Goal: Book appointment/travel/reservation

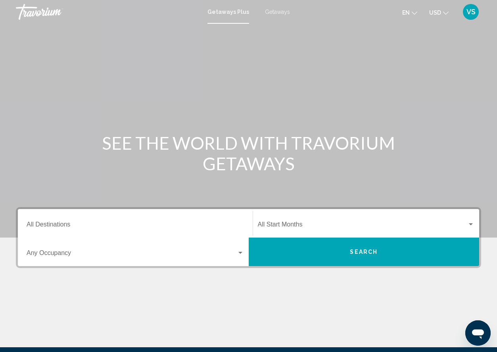
click at [273, 13] on span "Getaways" at bounding box center [277, 12] width 25 height 6
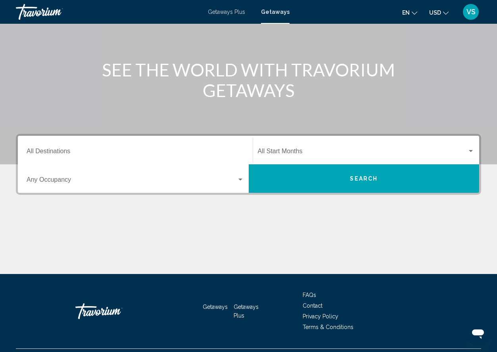
scroll to position [92, 0]
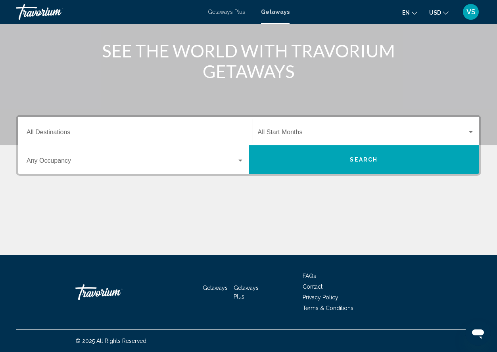
click at [183, 131] on input "Destination All Destinations" at bounding box center [135, 133] width 217 height 7
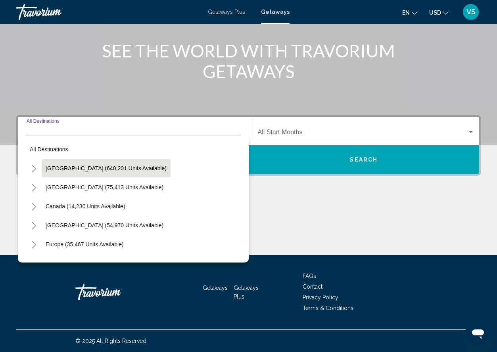
click at [124, 165] on span "[GEOGRAPHIC_DATA] (640,201 units available)" at bounding box center [106, 168] width 121 height 6
type input "**********"
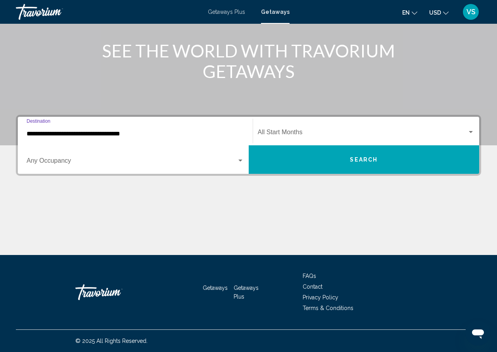
click at [237, 162] on div "Search widget" at bounding box center [240, 161] width 7 height 6
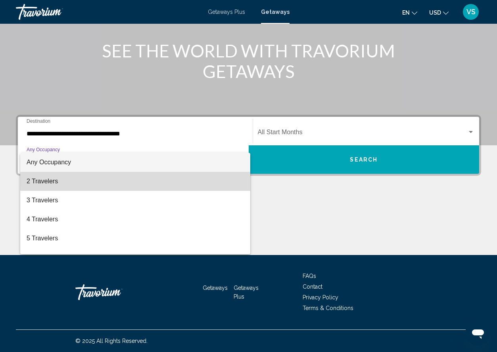
click at [215, 176] on span "2 Travelers" at bounding box center [135, 181] width 217 height 19
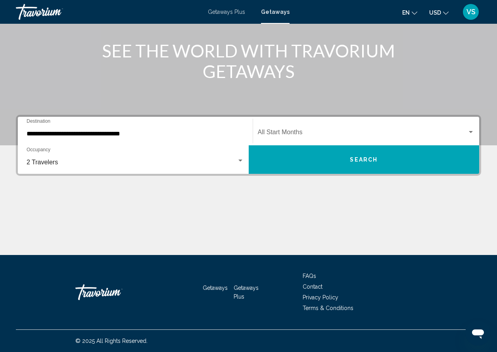
click at [356, 130] on div "Start Month All Start Months" at bounding box center [366, 131] width 217 height 25
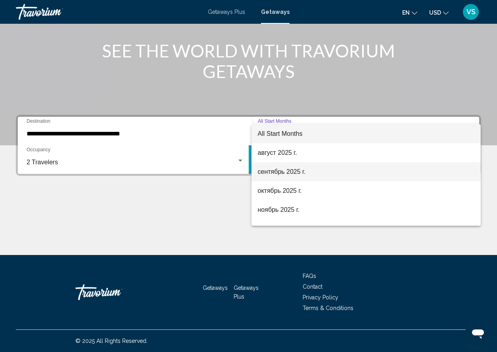
click at [336, 168] on span "сентябрь 2025 г." at bounding box center [366, 171] width 217 height 19
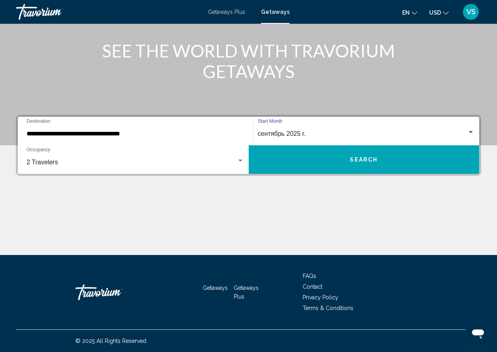
click at [399, 163] on button "Search" at bounding box center [363, 159] width 231 height 29
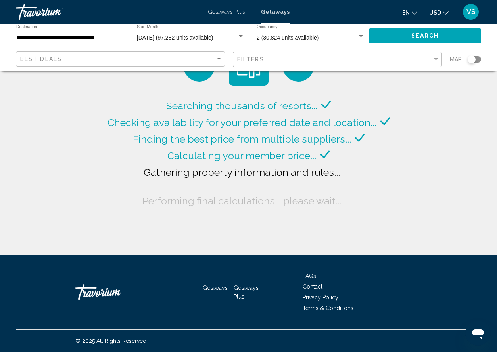
click at [479, 59] on div "Search widget" at bounding box center [473, 59] width 13 height 6
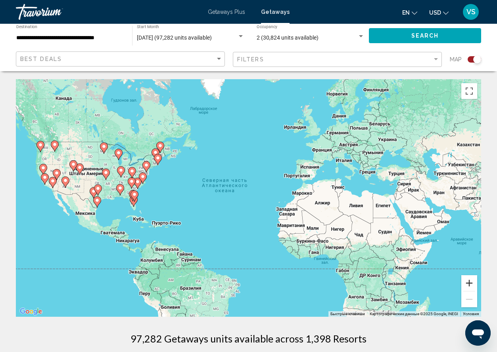
click at [469, 283] on button "Увеличить" at bounding box center [469, 283] width 16 height 16
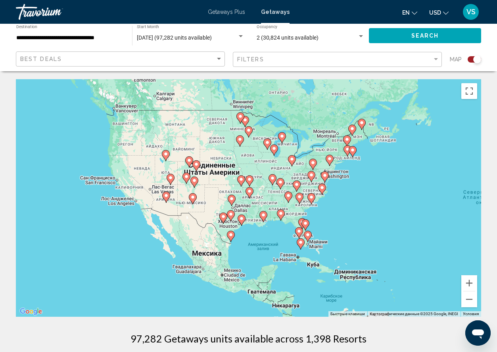
drag, startPoint x: 77, startPoint y: 168, endPoint x: 376, endPoint y: 197, distance: 299.7
click at [376, 197] on div "Чтобы активировать перетаскивание с помощью клавиатуры, нажмите Alt + Ввод. Пос…" at bounding box center [248, 198] width 465 height 238
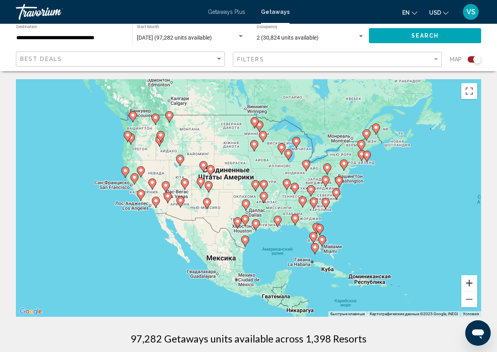
click at [466, 281] on button "Увеличить" at bounding box center [469, 283] width 16 height 16
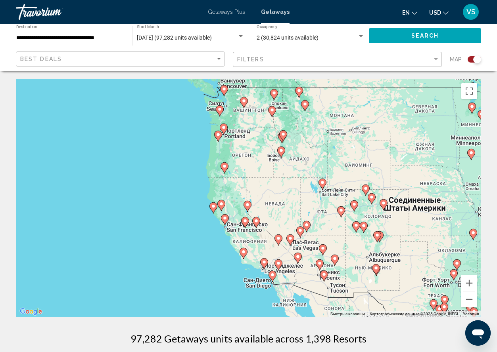
drag, startPoint x: 66, startPoint y: 136, endPoint x: 280, endPoint y: 190, distance: 220.8
click at [280, 190] on div "Чтобы активировать перетаскивание с помощью клавиатуры, нажмите Alt + Ввод. Пос…" at bounding box center [248, 198] width 465 height 238
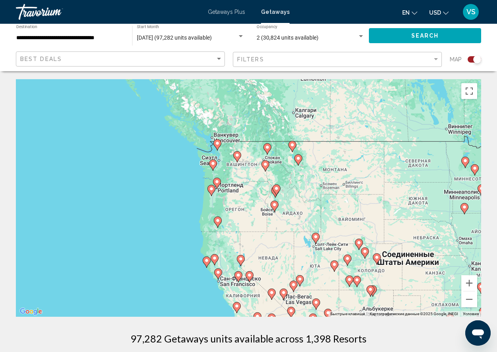
drag, startPoint x: 262, startPoint y: 165, endPoint x: 253, endPoint y: 221, distance: 56.6
click at [253, 222] on div "Чтобы активировать перетаскивание с помощью клавиатуры, нажмите Alt + Ввод. Пос…" at bounding box center [248, 198] width 465 height 238
click at [247, 178] on div "Чтобы активировать перетаскивание с помощью клавиатуры, нажмите Alt + Ввод. Пос…" at bounding box center [248, 198] width 465 height 238
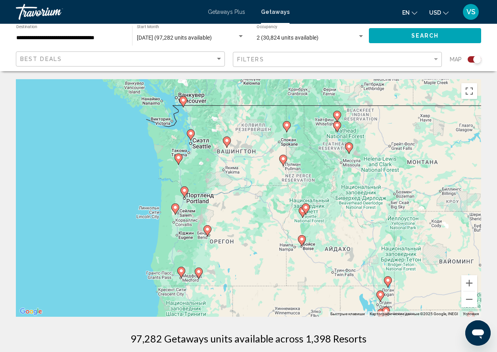
click at [184, 100] on image "Main content" at bounding box center [183, 100] width 5 height 5
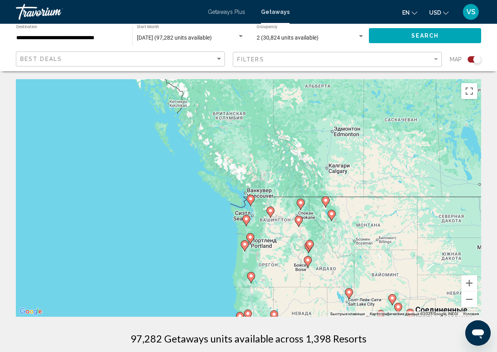
click at [250, 199] on image "Main content" at bounding box center [250, 199] width 5 height 5
type input "**********"
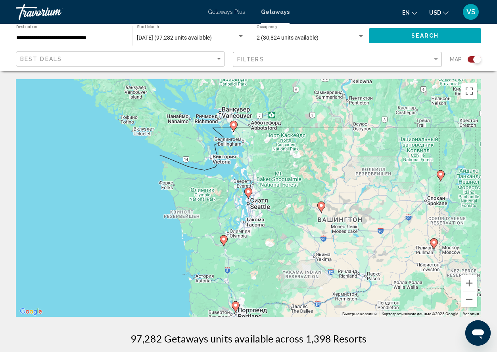
click at [233, 123] on image "Main content" at bounding box center [233, 124] width 5 height 5
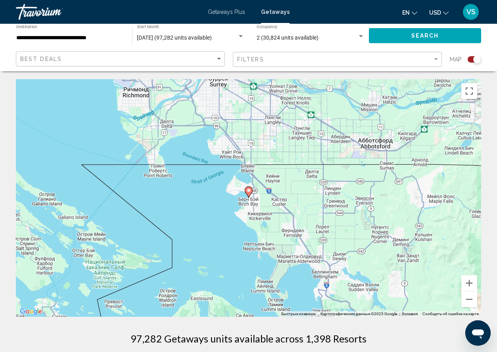
click at [248, 190] on image "Main content" at bounding box center [248, 190] width 5 height 5
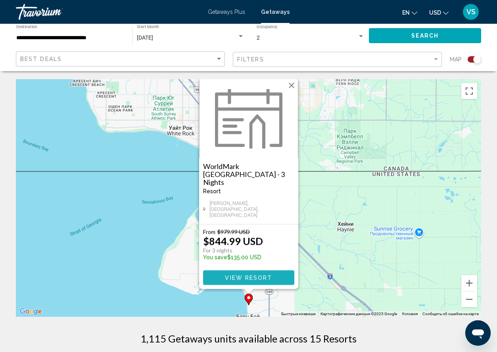
click at [285, 276] on button "View Resort" at bounding box center [248, 278] width 91 height 15
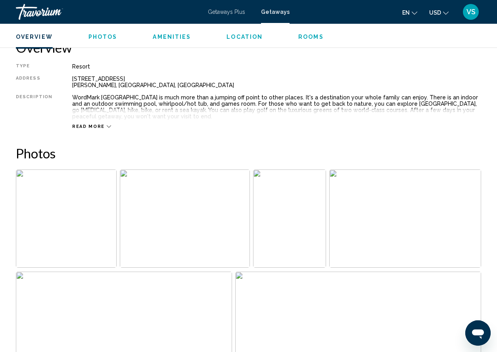
scroll to position [403, 0]
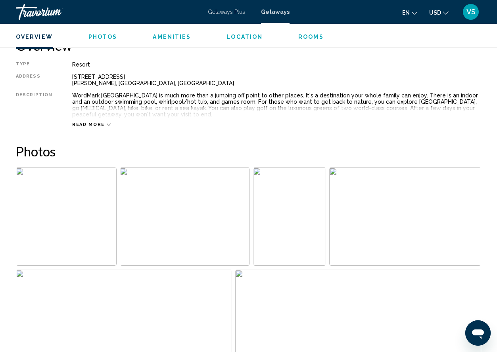
click at [107, 125] on icon "Main content" at bounding box center [109, 125] width 4 height 2
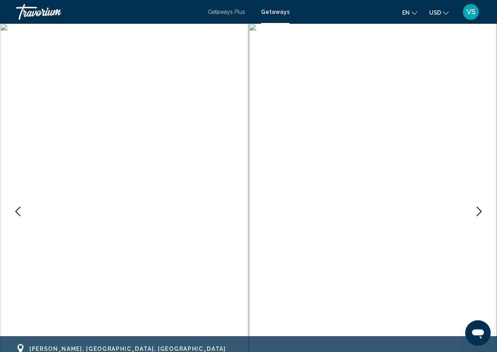
scroll to position [0, 0]
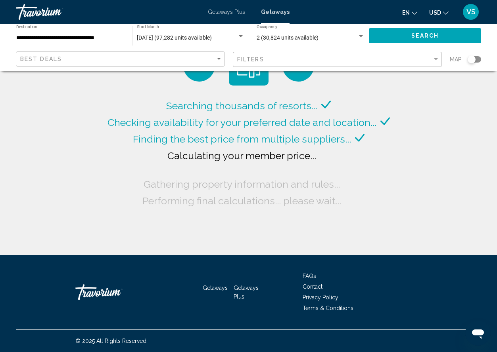
click at [479, 59] on div "Search widget" at bounding box center [473, 59] width 13 height 6
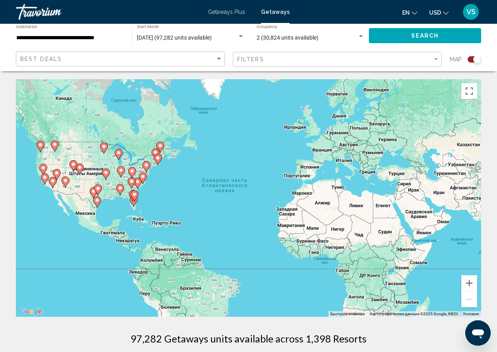
click at [50, 153] on div "Чтобы активировать перетаскивание с помощью клавиатуры, нажмите Alt + Ввод. Пос…" at bounding box center [248, 198] width 465 height 238
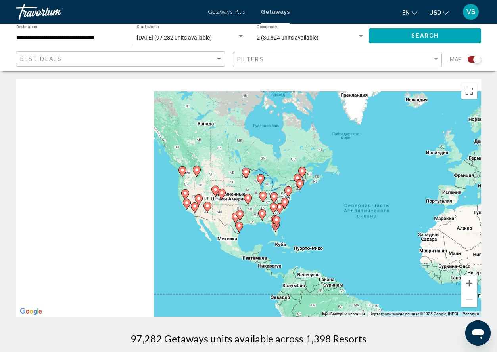
drag, startPoint x: 50, startPoint y: 153, endPoint x: 216, endPoint y: 180, distance: 167.4
click at [216, 180] on div "Чтобы активировать перетаскивание с помощью клавиатуры, нажмите Alt + Ввод. Пос…" at bounding box center [248, 198] width 465 height 238
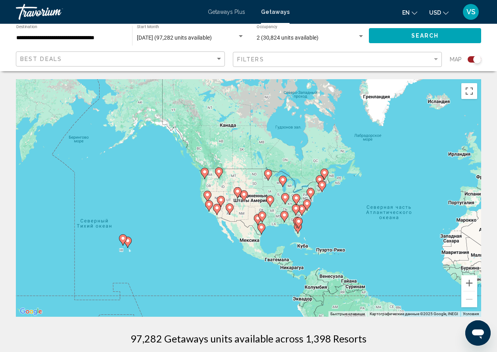
click at [220, 187] on div "Чтобы активировать перетаскивание с помощью клавиатуры, нажмите Alt + Ввод. Пос…" at bounding box center [248, 198] width 465 height 238
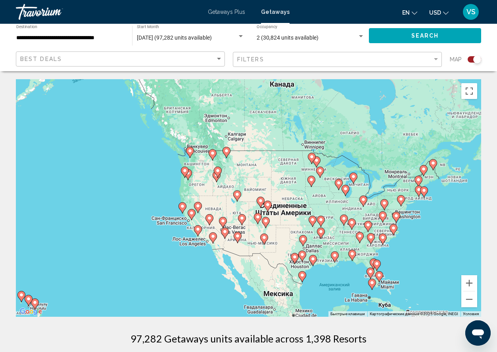
click at [220, 187] on div "Чтобы активировать перетаскивание с помощью клавиатуры, нажмите Alt + Ввод. Пос…" at bounding box center [248, 198] width 465 height 238
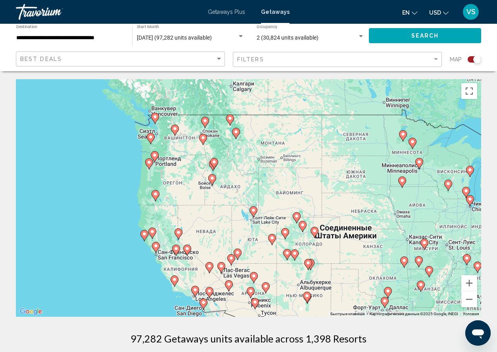
click at [175, 160] on div "Чтобы активировать перетаскивание с помощью клавиатуры, нажмите Alt + Ввод. Пос…" at bounding box center [248, 198] width 465 height 238
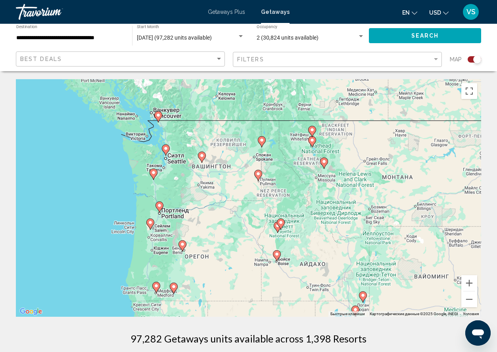
drag, startPoint x: 185, startPoint y: 158, endPoint x: 212, endPoint y: 208, distance: 57.1
click at [212, 208] on div "Чтобы активировать перетаскивание с помощью клавиатуры, нажмите Alt + Ввод. Пос…" at bounding box center [248, 198] width 465 height 238
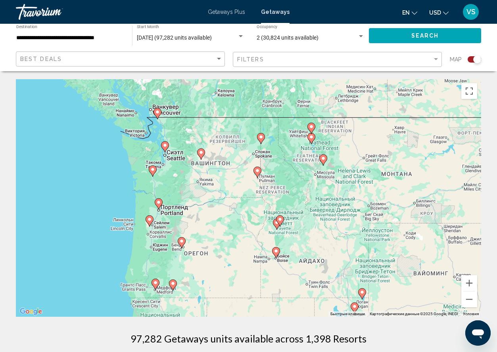
click at [209, 183] on div "Чтобы активировать перетаскивание с помощью клавиатуры, нажмите Alt + Ввод. Пос…" at bounding box center [248, 198] width 465 height 238
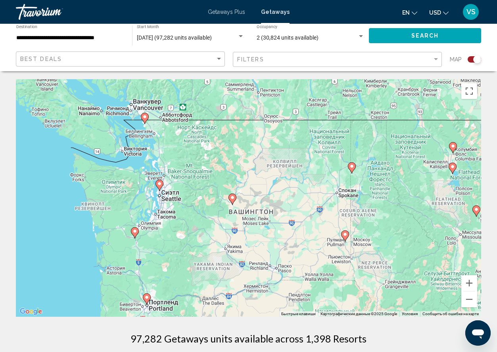
drag, startPoint x: 209, startPoint y: 183, endPoint x: 253, endPoint y: 261, distance: 89.1
click at [253, 261] on div "Чтобы активировать перетаскивание с помощью клавиатуры, нажмите Alt + Ввод. Пос…" at bounding box center [248, 198] width 465 height 238
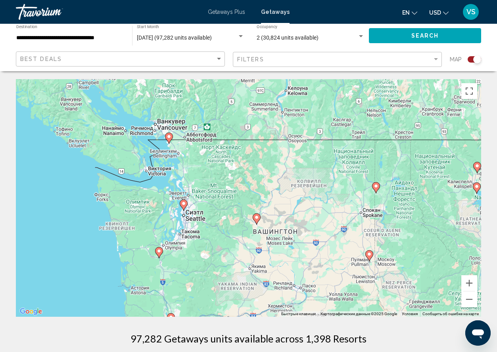
drag, startPoint x: 180, startPoint y: 237, endPoint x: 201, endPoint y: 254, distance: 27.3
click at [201, 254] on div "Чтобы активировать перетаскивание с помощью клавиатуры, нажмите Alt + Ввод. Пос…" at bounding box center [248, 198] width 465 height 238
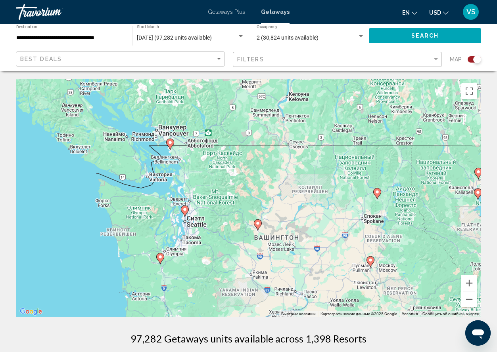
click at [170, 142] on image "Main content" at bounding box center [170, 142] width 5 height 5
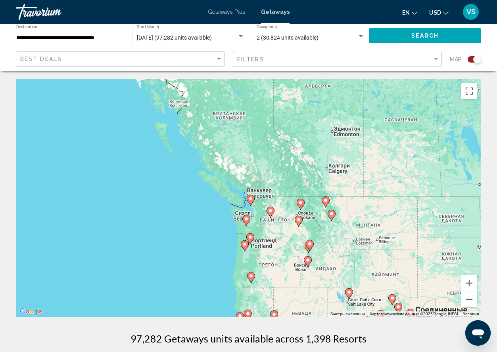
click at [250, 199] on image "Main content" at bounding box center [250, 199] width 5 height 5
type input "**********"
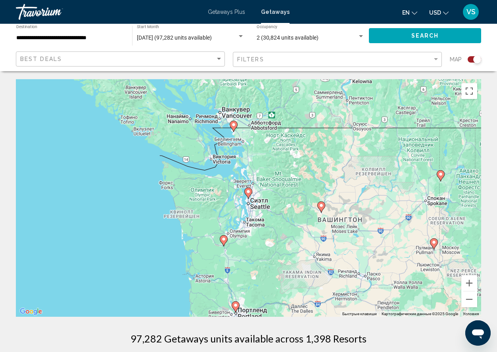
click at [222, 239] on image "Main content" at bounding box center [223, 239] width 5 height 5
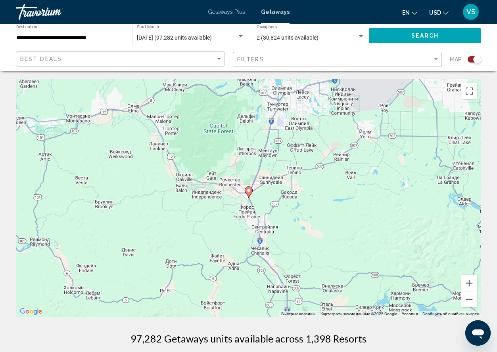
click at [250, 190] on image "Main content" at bounding box center [248, 190] width 5 height 5
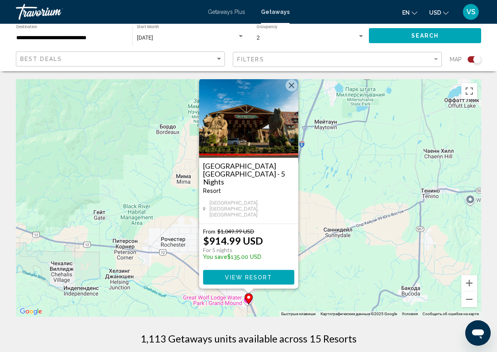
click at [291, 92] on button "Закрыть" at bounding box center [291, 86] width 12 height 12
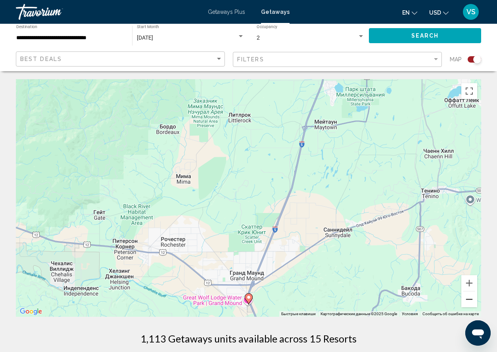
click at [469, 298] on button "Уменьшить" at bounding box center [469, 300] width 16 height 16
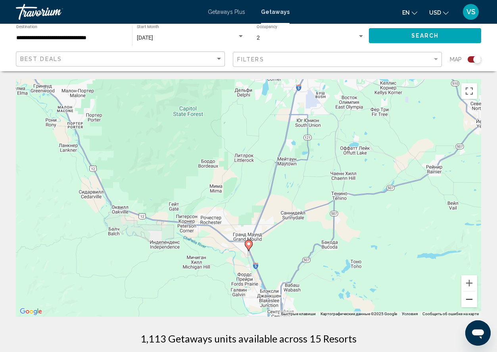
click at [468, 300] on button "Уменьшить" at bounding box center [469, 300] width 16 height 16
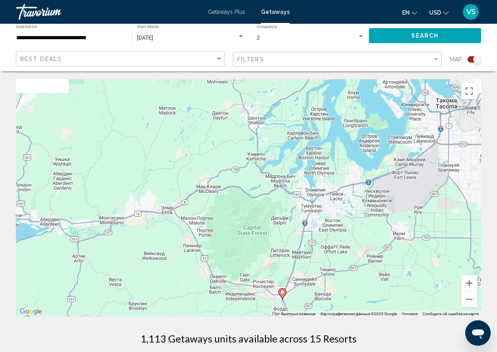
drag, startPoint x: 237, startPoint y: 183, endPoint x: 271, endPoint y: 258, distance: 82.6
click at [271, 258] on div "Чтобы активировать перетаскивание с помощью клавиатуры, нажмите Alt + Ввод. Пос…" at bounding box center [248, 198] width 465 height 238
click at [470, 300] on button "Уменьшить" at bounding box center [469, 300] width 16 height 16
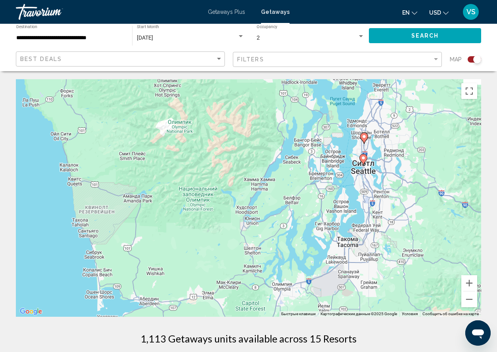
drag, startPoint x: 155, startPoint y: 132, endPoint x: 153, endPoint y: 224, distance: 92.7
click at [153, 224] on div "Чтобы активировать перетаскивание с помощью клавиатуры, нажмите Alt + Ввод. Пос…" at bounding box center [248, 198] width 465 height 238
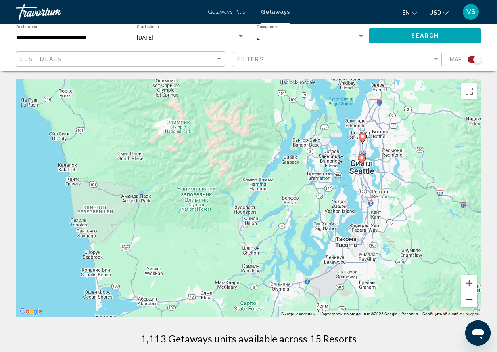
click at [466, 299] on button "Уменьшить" at bounding box center [469, 300] width 16 height 16
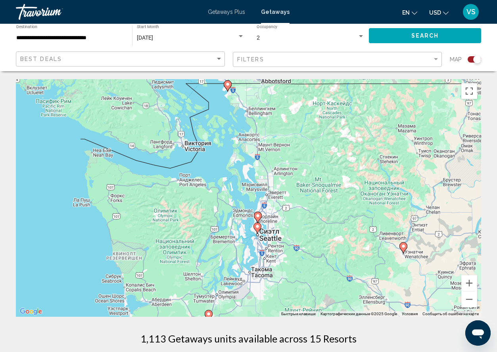
drag, startPoint x: 216, startPoint y: 143, endPoint x: 167, endPoint y: 196, distance: 72.6
click at [167, 197] on div "Чтобы активировать перетаскивание с помощью клавиатуры, нажмите Alt + Ввод. Пос…" at bounding box center [248, 198] width 465 height 238
click at [228, 84] on image "Main content" at bounding box center [227, 84] width 5 height 5
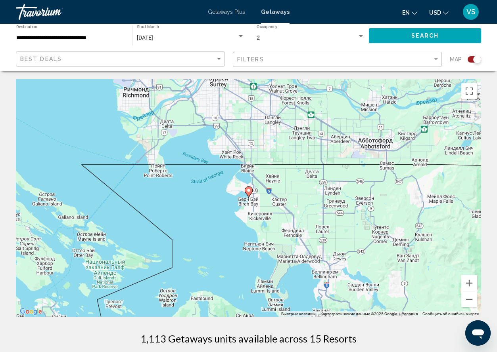
click at [248, 191] on image "Main content" at bounding box center [248, 190] width 5 height 5
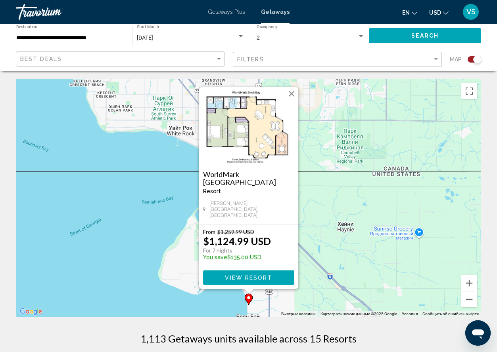
click at [270, 277] on span "View Resort" at bounding box center [248, 278] width 47 height 6
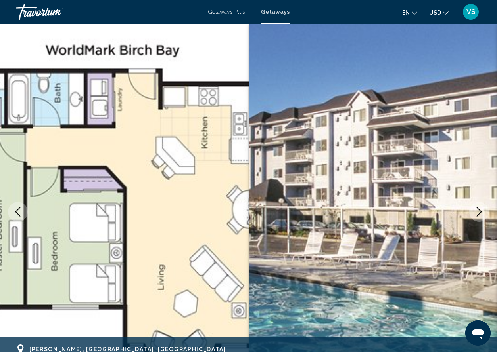
click at [224, 12] on span "Getaways Plus" at bounding box center [226, 12] width 37 height 6
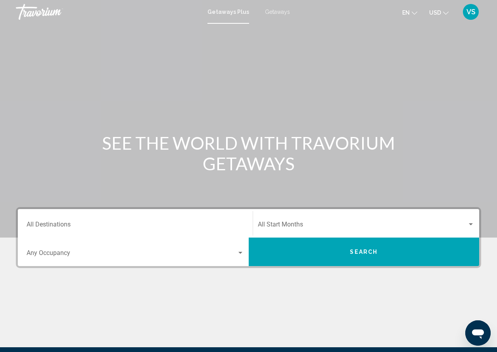
click at [203, 222] on div "Destination All Destinations" at bounding box center [135, 223] width 217 height 25
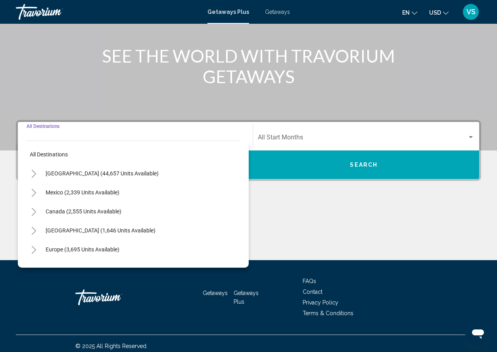
scroll to position [92, 0]
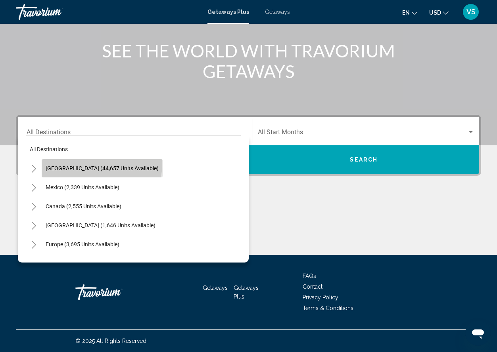
click at [101, 164] on button "[GEOGRAPHIC_DATA] (44,657 units available)" at bounding box center [102, 168] width 121 height 18
type input "**********"
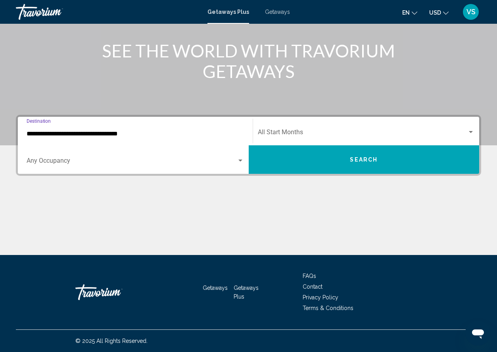
click at [155, 158] on div "Occupancy Any Occupancy" at bounding box center [135, 159] width 217 height 25
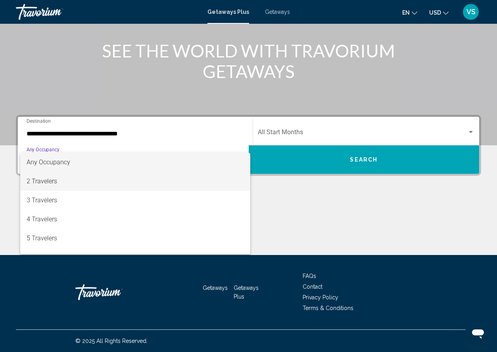
click at [140, 180] on span "2 Travelers" at bounding box center [135, 181] width 217 height 19
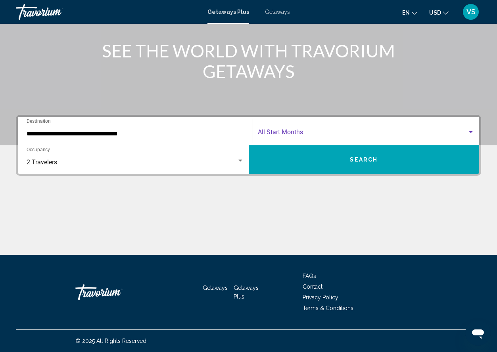
click at [472, 131] on div "Search widget" at bounding box center [470, 132] width 7 height 6
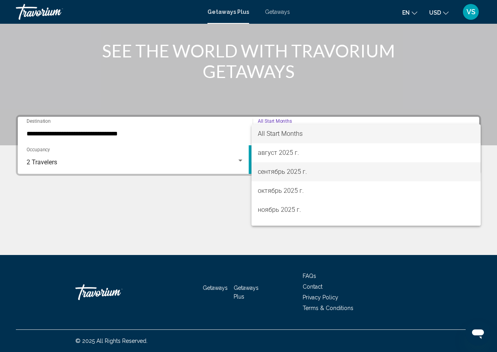
click at [421, 169] on span "сентябрь 2025 г." at bounding box center [366, 171] width 217 height 19
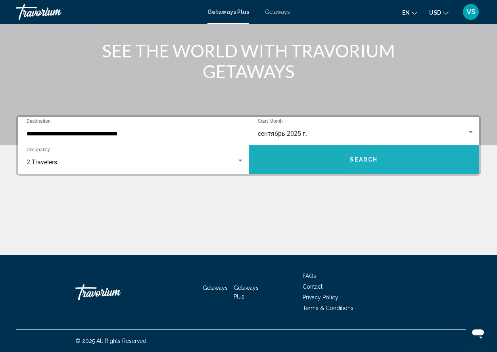
click at [419, 166] on button "Search" at bounding box center [363, 159] width 231 height 29
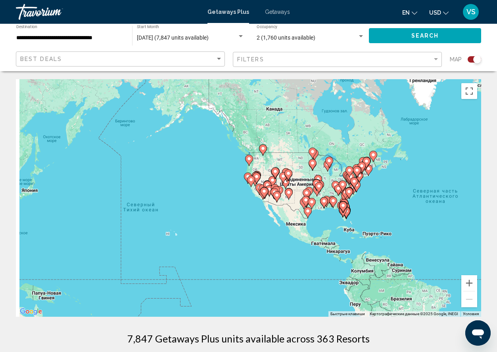
drag, startPoint x: 160, startPoint y: 211, endPoint x: 373, endPoint y: 222, distance: 212.7
click at [373, 222] on div "Чтобы активировать перетаскивание с помощью клавиатуры, нажмите Alt + Ввод. Пос…" at bounding box center [248, 198] width 465 height 238
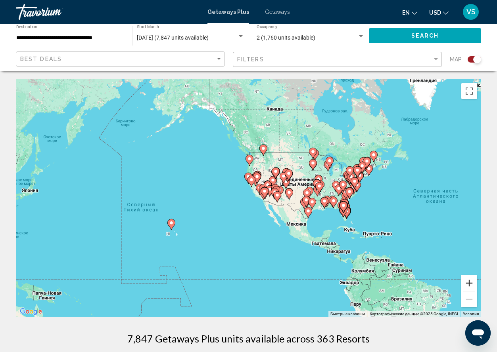
click at [471, 282] on button "Увеличить" at bounding box center [469, 283] width 16 height 16
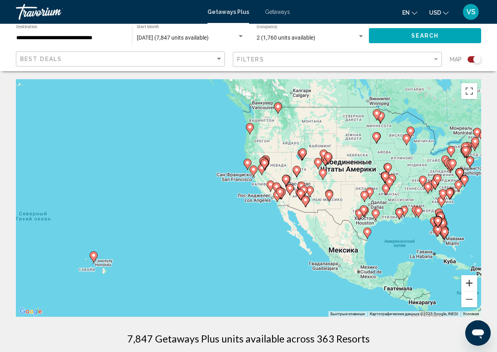
click at [471, 282] on button "Увеличить" at bounding box center [469, 283] width 16 height 16
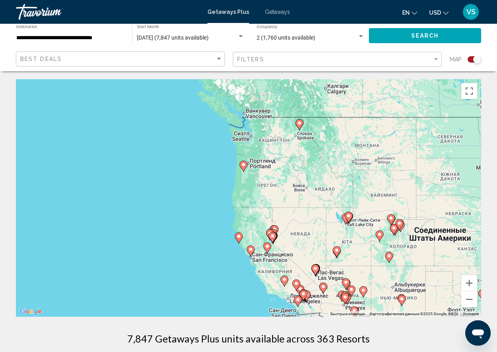
drag, startPoint x: 321, startPoint y: 143, endPoint x: 312, endPoint y: 252, distance: 109.8
click at [312, 252] on div "Чтобы активировать перетаскивание с помощью клавиатуры, нажмите Alt + Ввод. Пос…" at bounding box center [248, 198] width 465 height 238
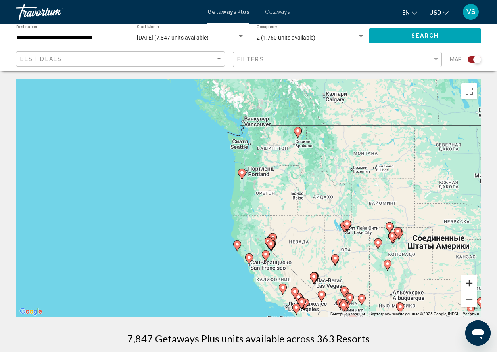
click at [468, 282] on button "Увеличить" at bounding box center [469, 283] width 16 height 16
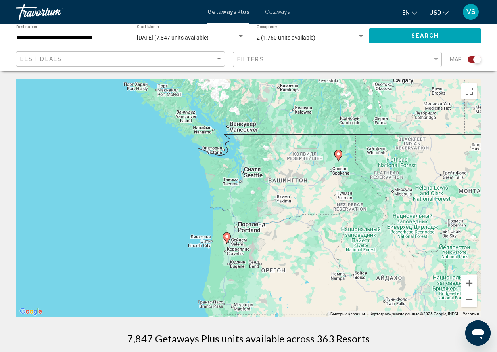
drag, startPoint x: 322, startPoint y: 129, endPoint x: 311, endPoint y: 233, distance: 104.0
click at [312, 233] on div "Чтобы активировать перетаскивание с помощью клавиатуры, нажмите Alt + Ввод. Пос…" at bounding box center [248, 198] width 465 height 238
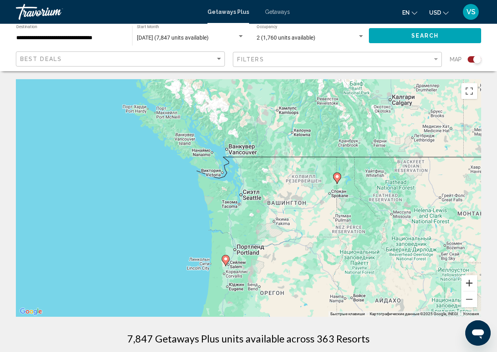
click at [464, 280] on button "Увеличить" at bounding box center [469, 283] width 16 height 16
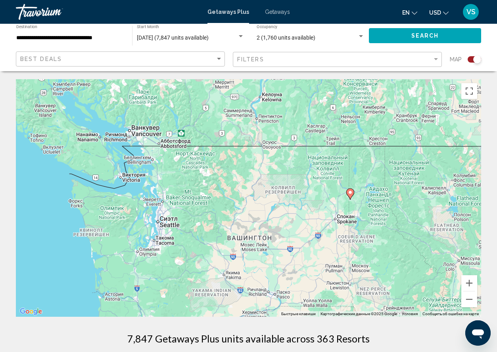
drag, startPoint x: 382, startPoint y: 198, endPoint x: 299, endPoint y: 230, distance: 89.0
click at [299, 230] on div "Чтобы активировать перетаскивание с помощью клавиатуры, нажмите Alt + Ввод. Пос…" at bounding box center [248, 198] width 465 height 238
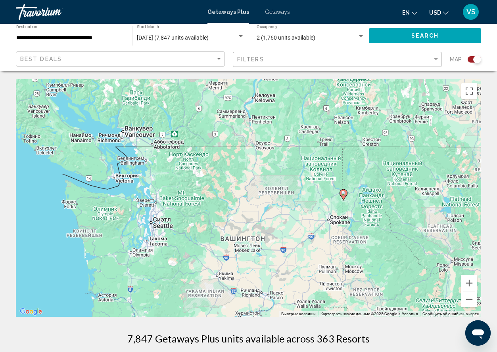
click at [344, 193] on image "Main content" at bounding box center [343, 193] width 5 height 5
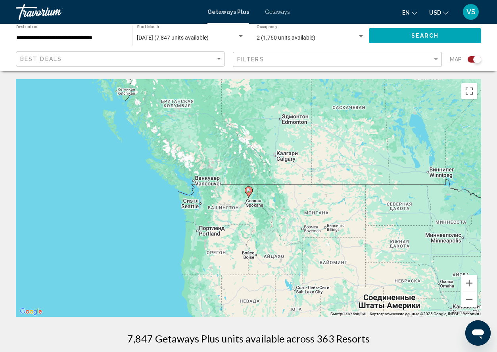
click at [248, 191] on image "Main content" at bounding box center [248, 190] width 5 height 5
type input "**********"
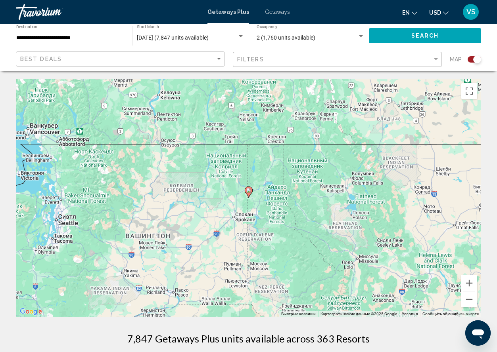
click at [248, 191] on image "Main content" at bounding box center [248, 190] width 5 height 5
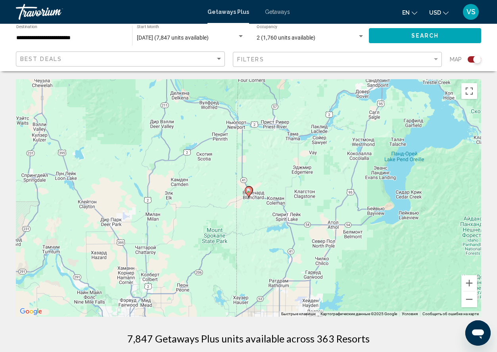
click at [248, 189] on image "Main content" at bounding box center [248, 190] width 5 height 5
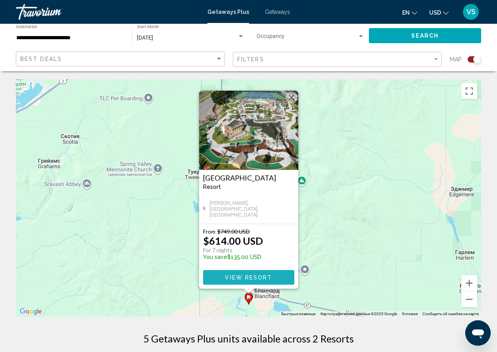
click at [258, 278] on span "View Resort" at bounding box center [248, 278] width 47 height 6
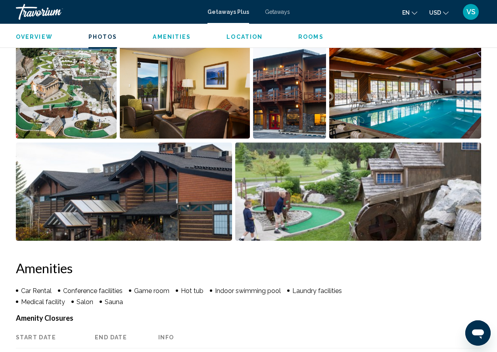
scroll to position [525, 0]
